Goal: Transaction & Acquisition: Purchase product/service

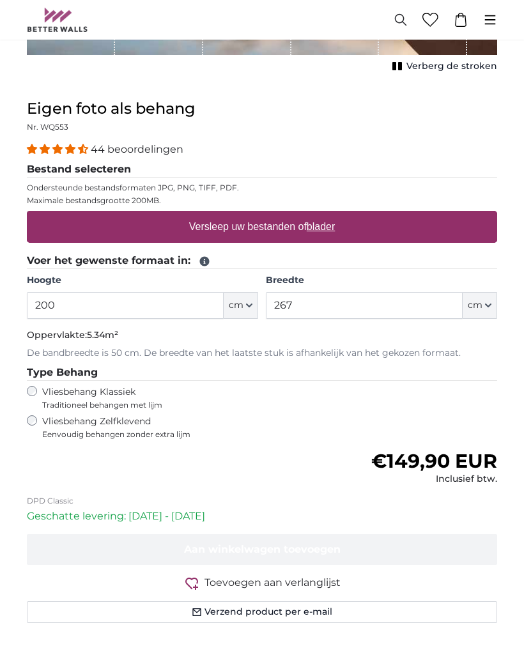
click at [492, 374] on legend "Type Behang" at bounding box center [262, 373] width 470 height 16
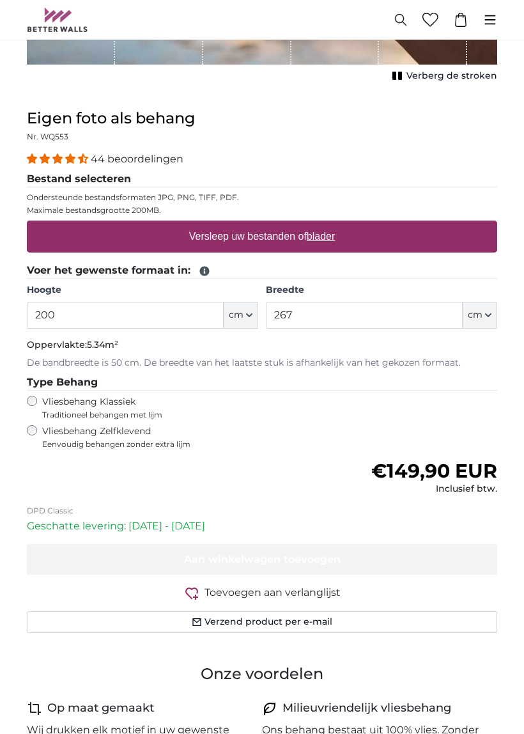
scroll to position [391, 0]
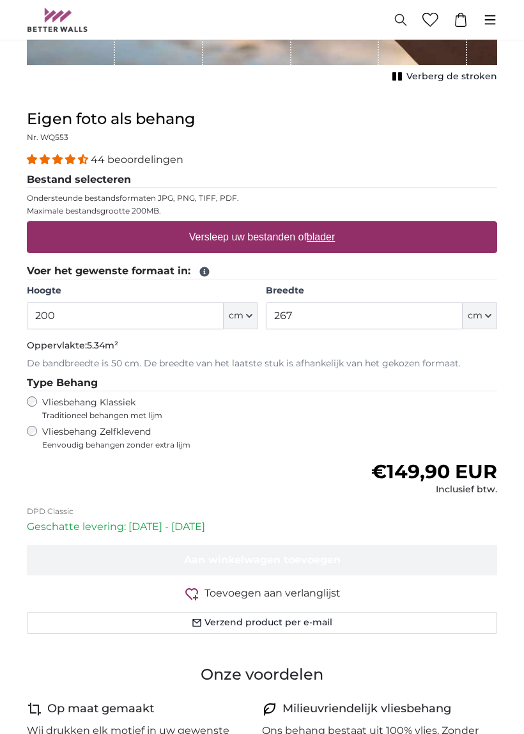
click at [257, 312] on button "cm" at bounding box center [241, 315] width 35 height 27
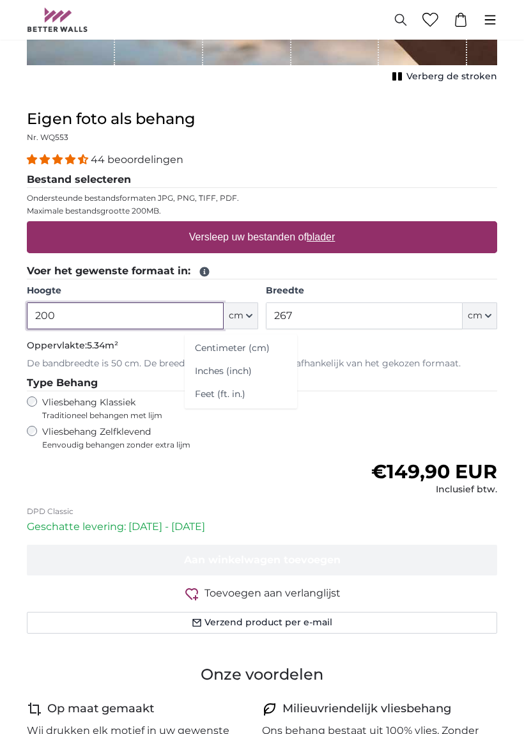
click at [188, 314] on input "200" at bounding box center [125, 315] width 197 height 27
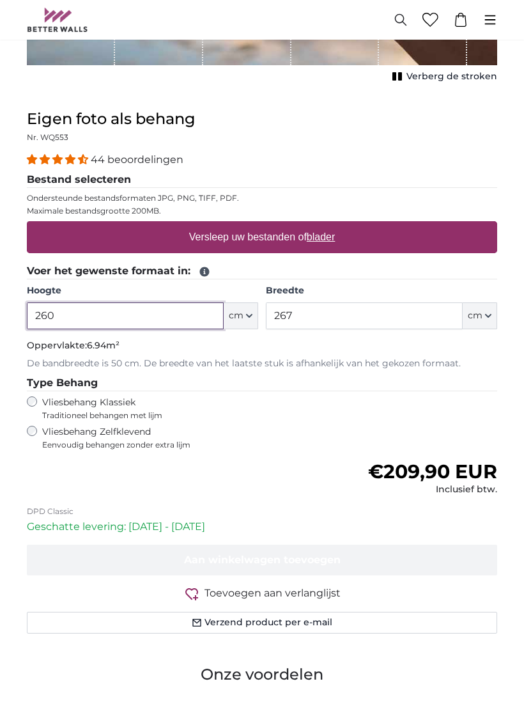
type input "260"
click at [391, 421] on fieldset "Type Behang Vliesbehang Klassiek Traditioneel behangen met lijm Vliesbehang Zel…" at bounding box center [262, 412] width 470 height 75
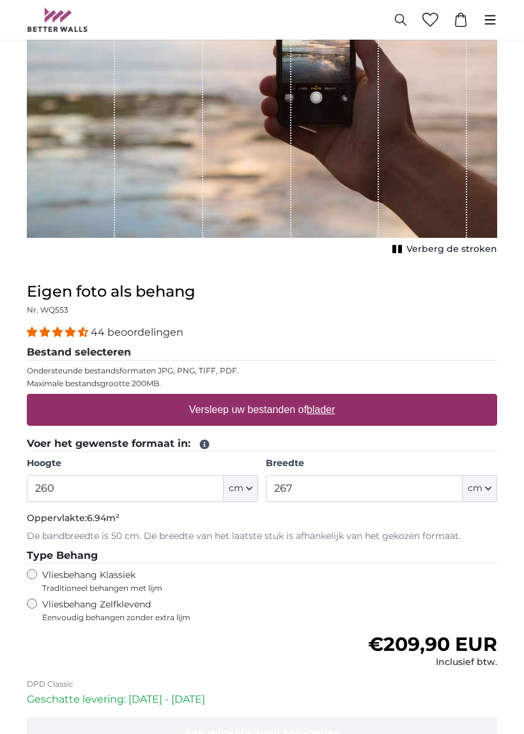
scroll to position [222, 0]
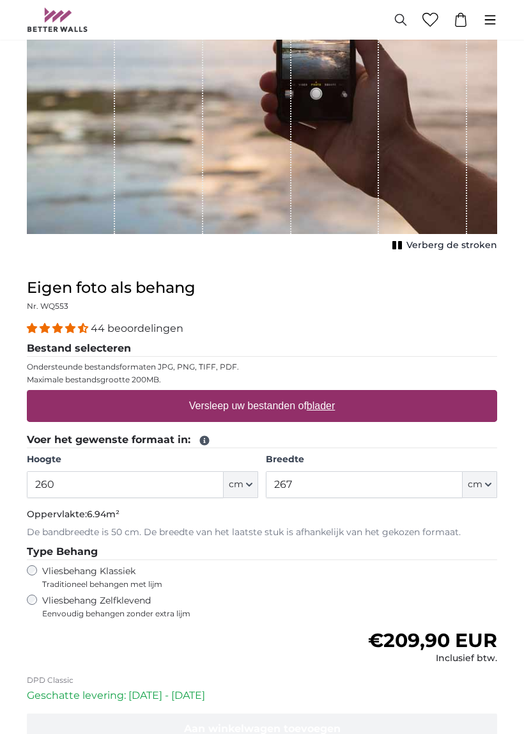
click at [323, 403] on u "blader" at bounding box center [321, 405] width 28 height 11
click at [323, 394] on input "Versleep uw bestanden of blader" at bounding box center [262, 392] width 470 height 4
type input "**********"
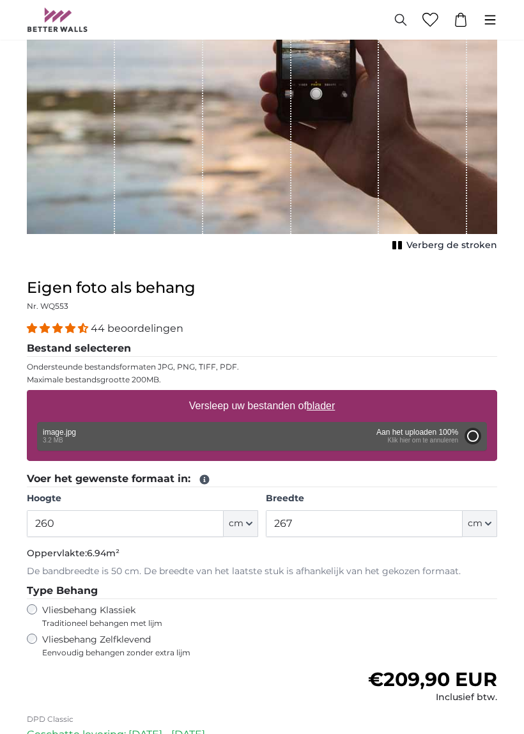
type input "200"
type input "150"
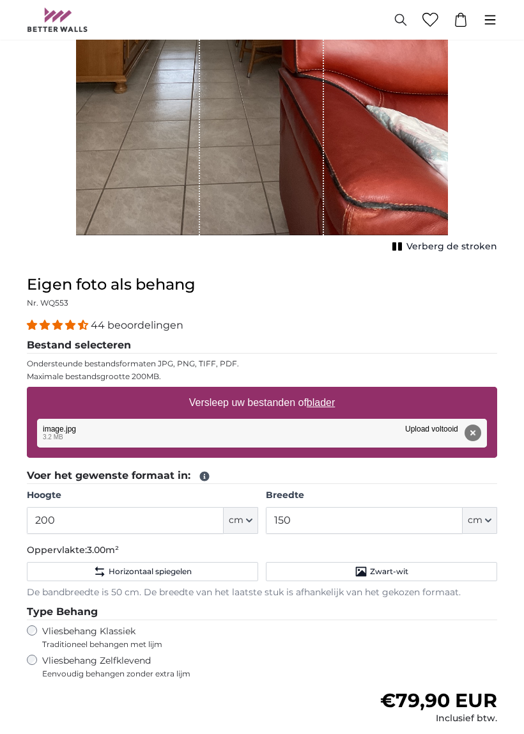
scroll to position [364, 0]
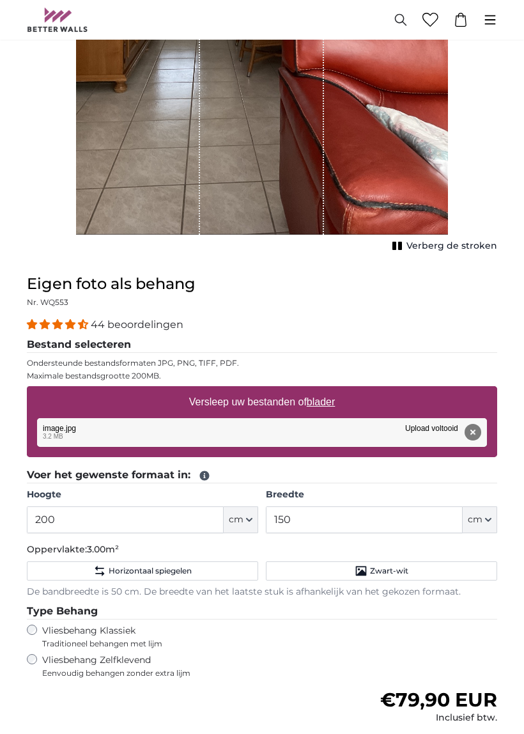
click at [249, 519] on icon "button" at bounding box center [249, 519] width 5 height 3
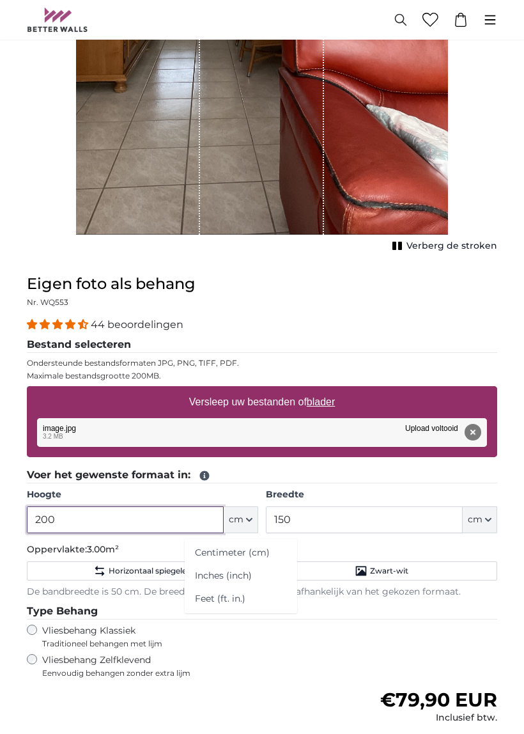
click at [190, 522] on input "200" at bounding box center [125, 519] width 197 height 27
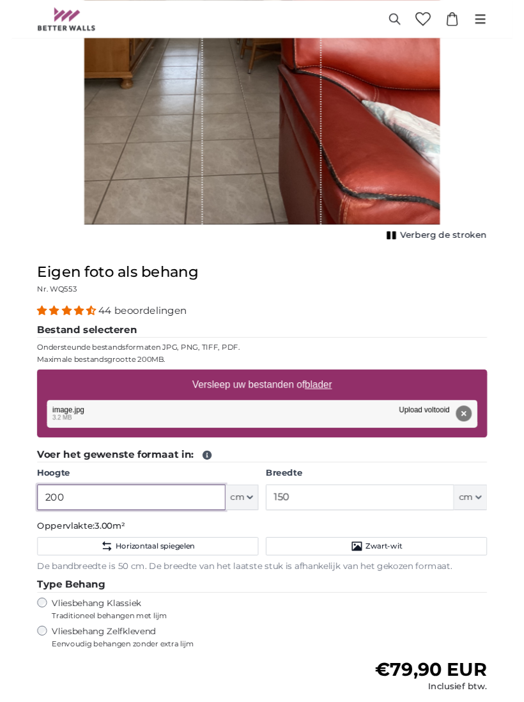
scroll to position [440, 0]
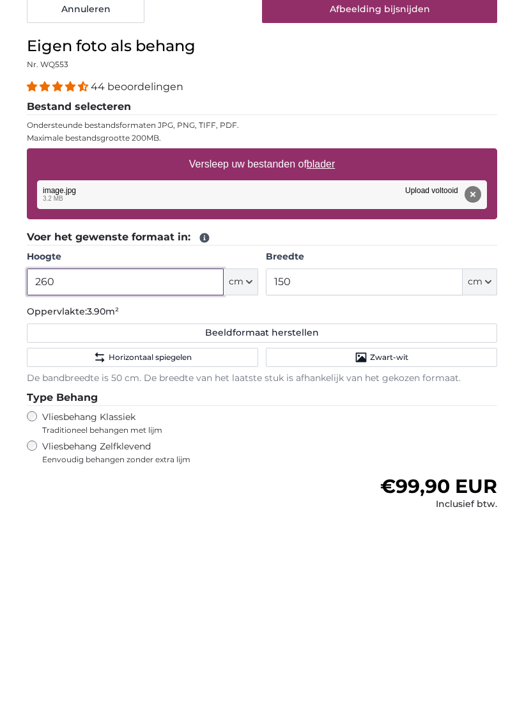
type input "260"
click at [389, 434] on label "Breedte" at bounding box center [381, 440] width 231 height 13
click at [389, 452] on input "150" at bounding box center [364, 465] width 197 height 27
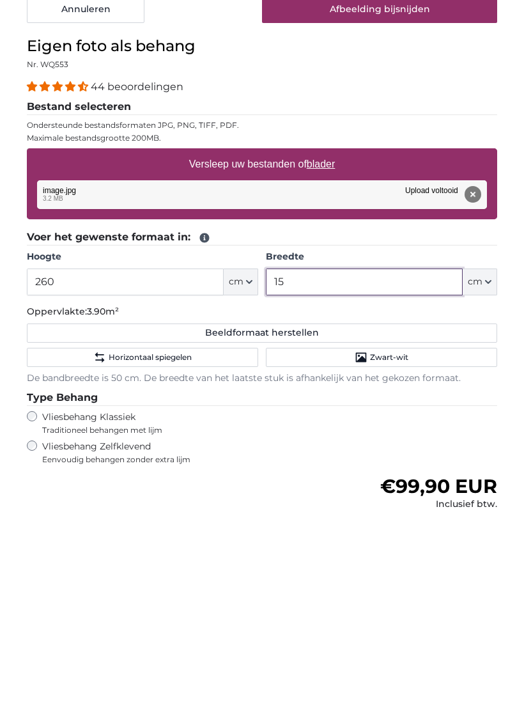
type input "1"
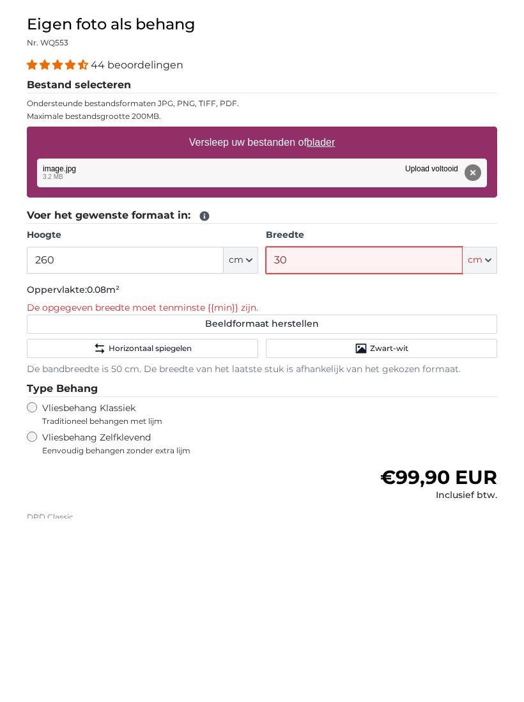
type input "300"
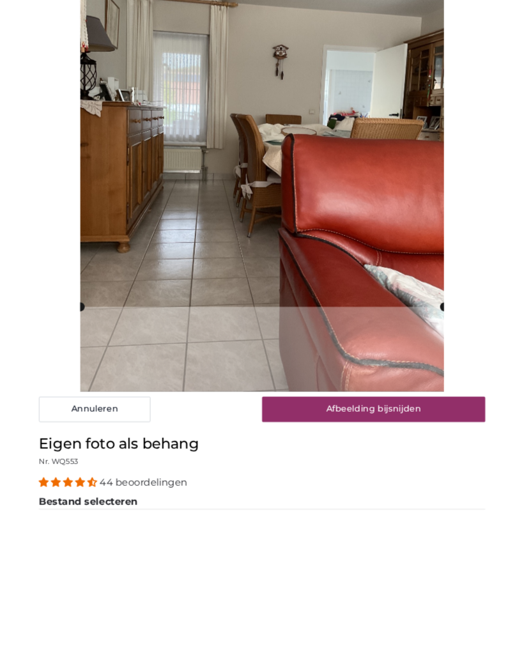
scroll to position [80, 0]
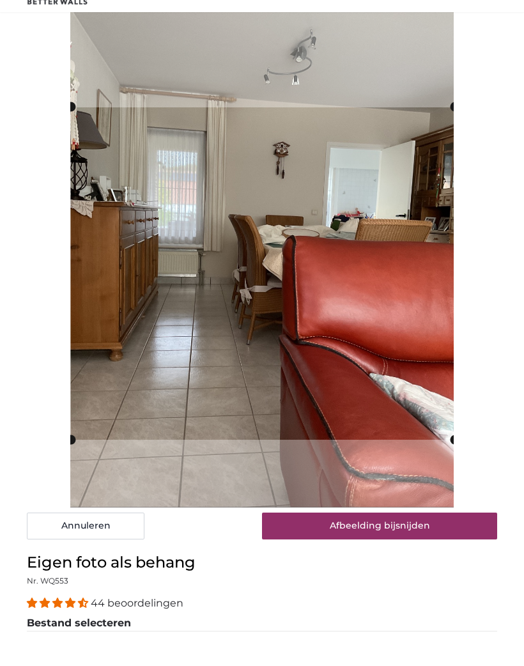
type input "300"
click at [505, 353] on div "Annuleren Afbeelding bijsnijden Verberg de stroken" at bounding box center [262, 295] width 491 height 543
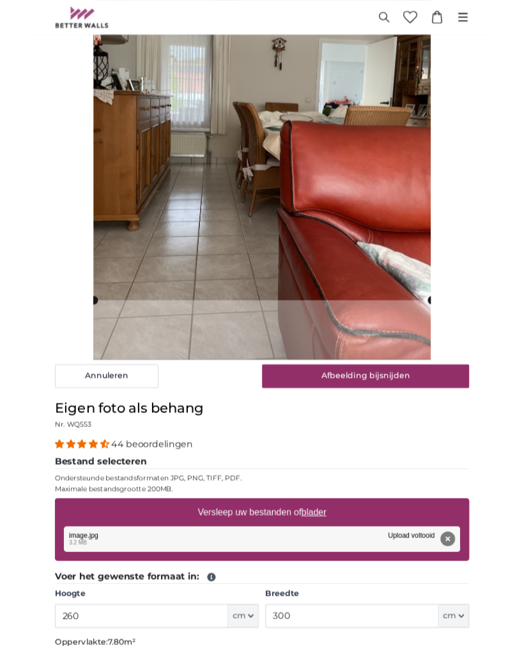
scroll to position [204, 0]
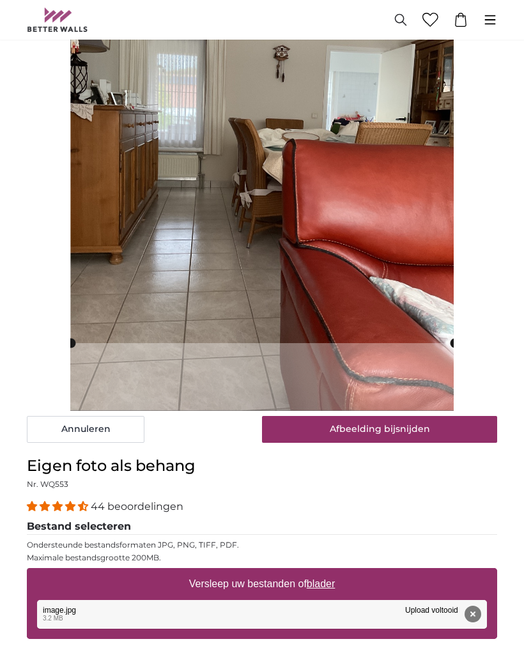
click at [389, 432] on button "Afbeelding bijsnijden" at bounding box center [379, 429] width 235 height 27
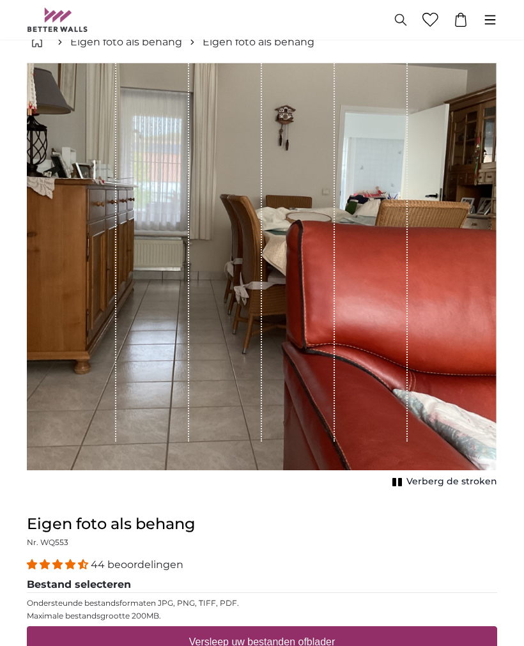
scroll to position [0, 0]
